Goal: Information Seeking & Learning: Learn about a topic

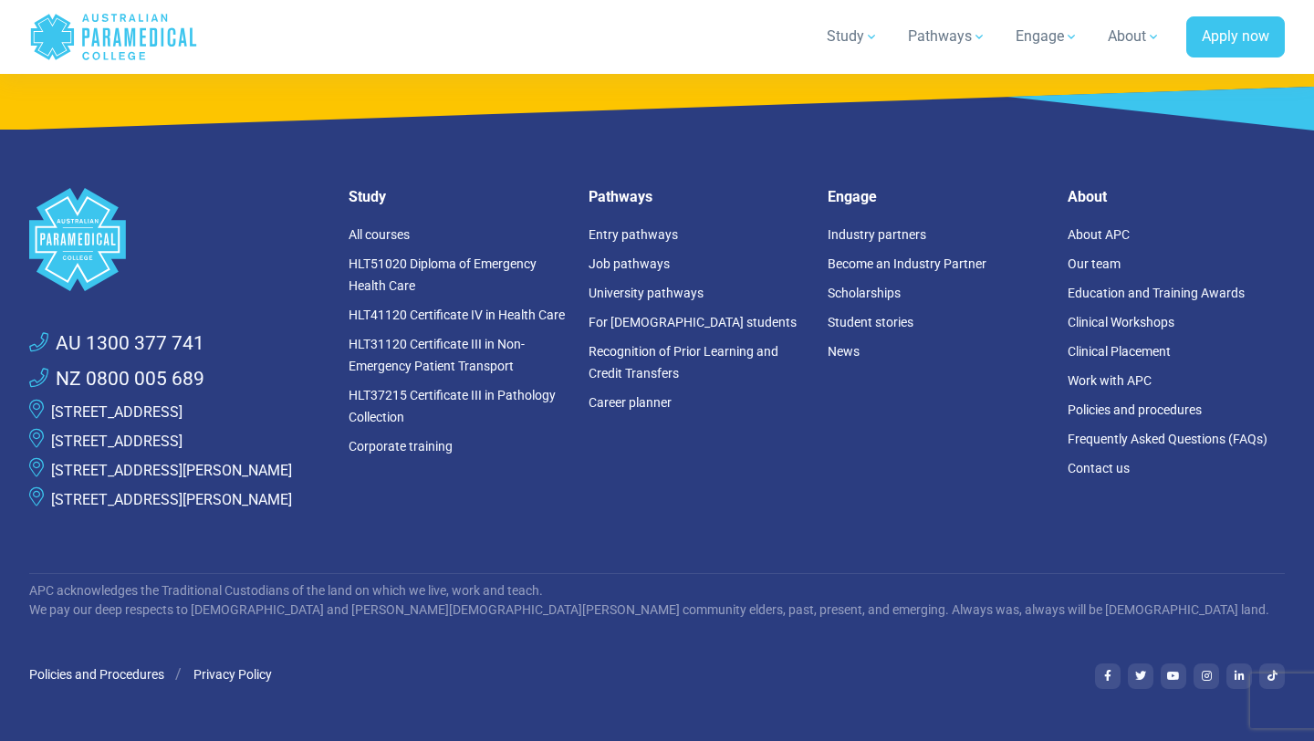
scroll to position [4085, 0]
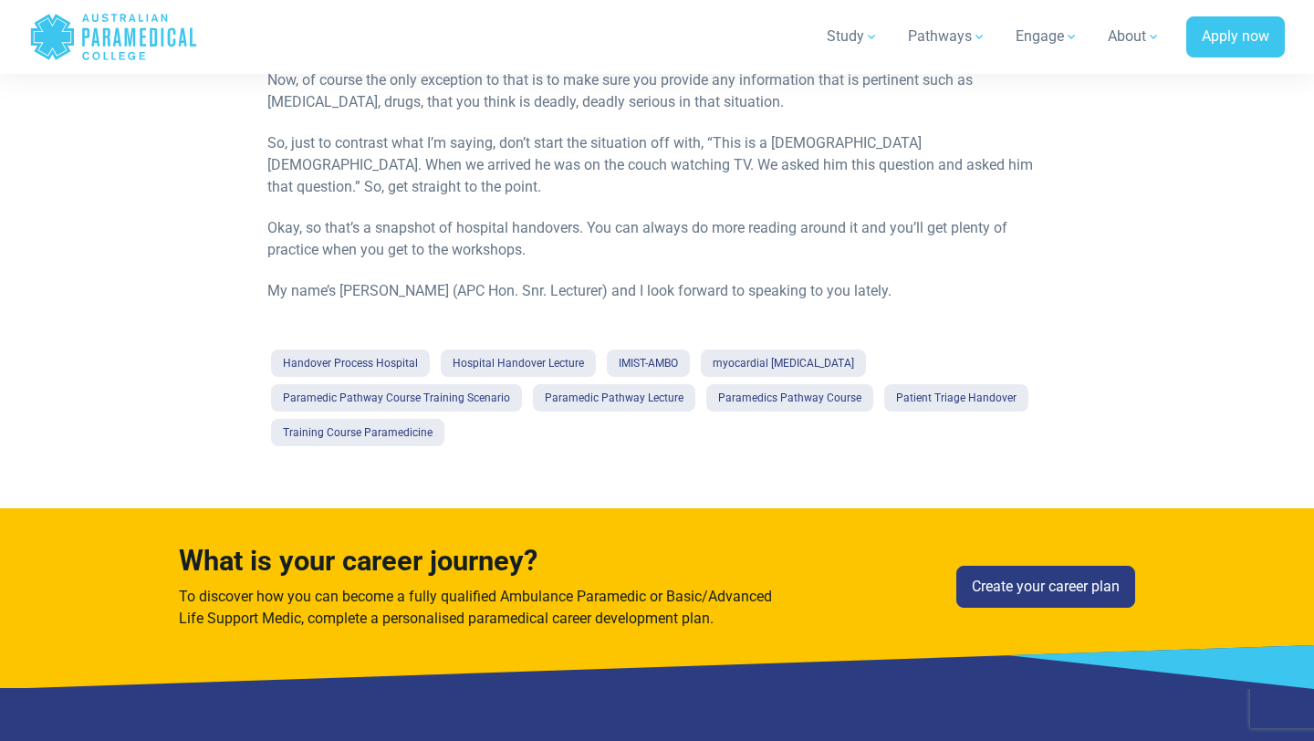
scroll to position [1870, 0]
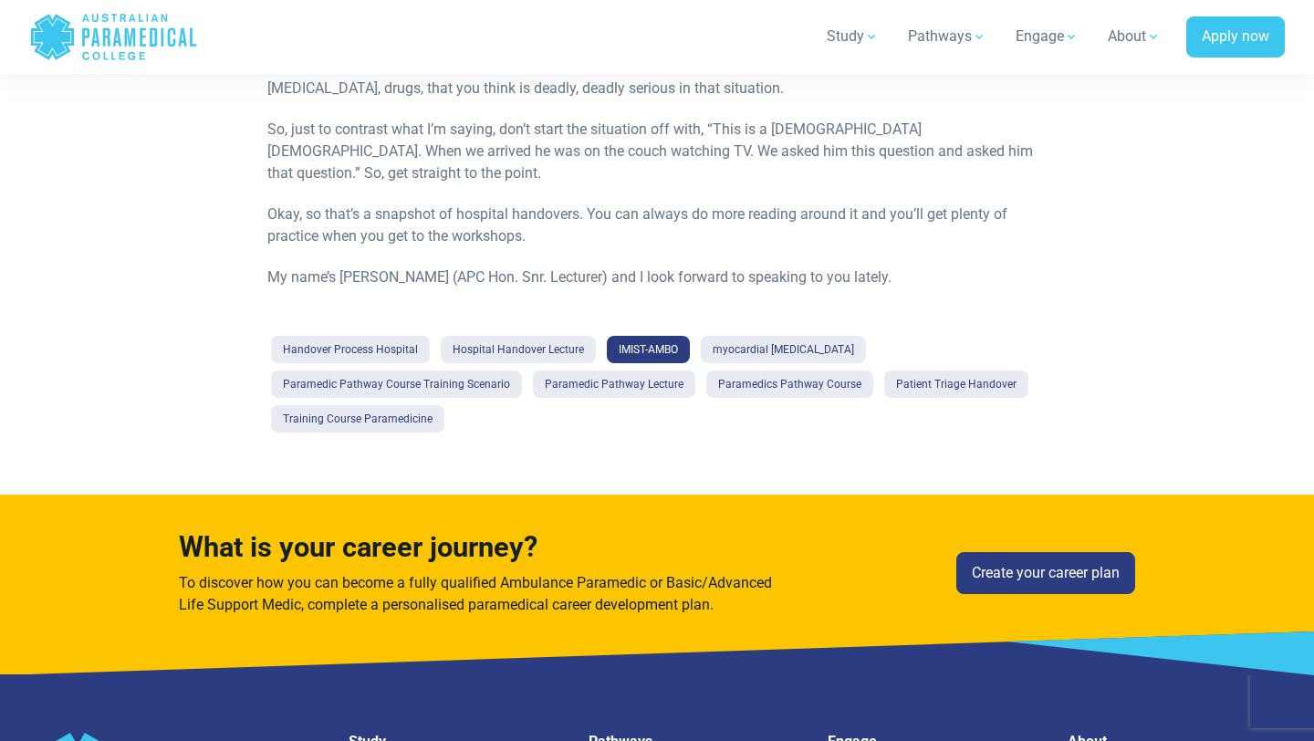
click at [653, 336] on link "IMIST-AMBO" at bounding box center [648, 349] width 83 height 27
